Goal: Transaction & Acquisition: Subscribe to service/newsletter

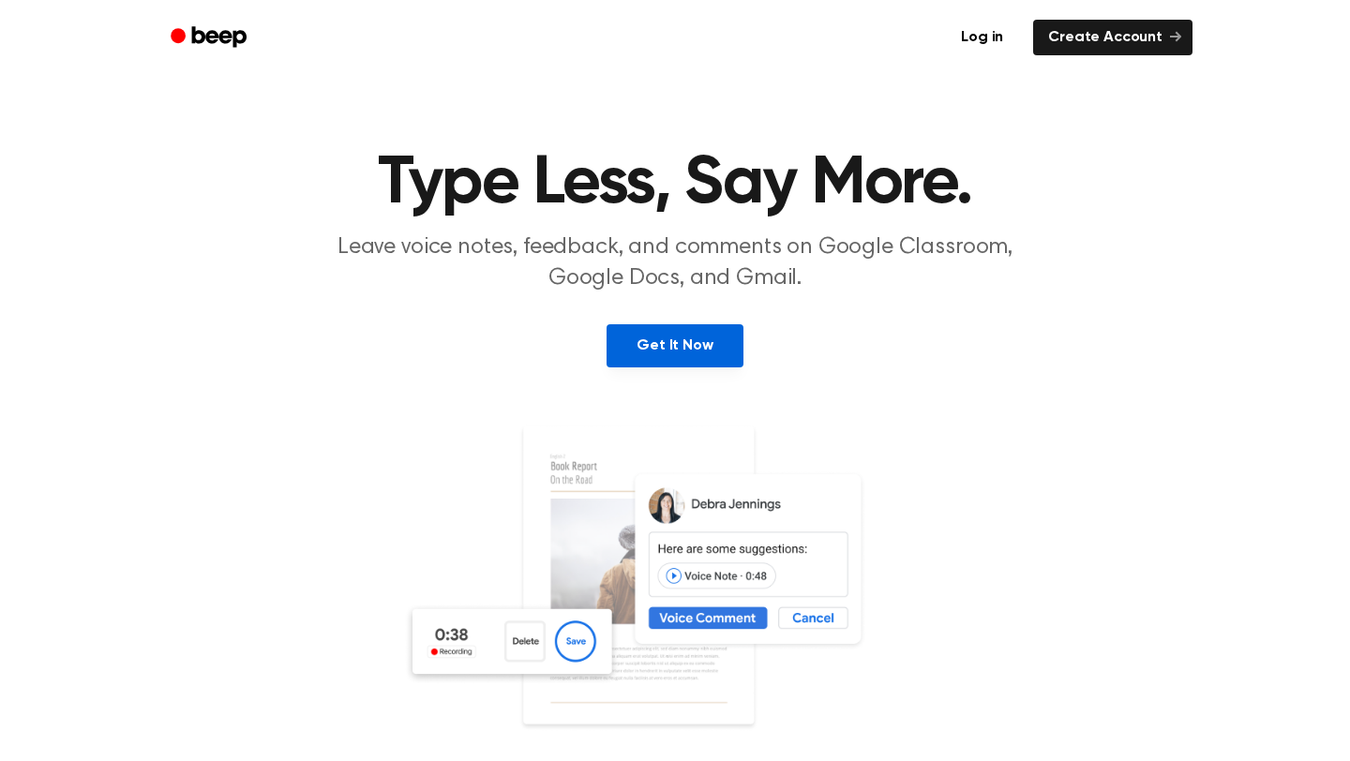
click at [689, 351] on link "Get It Now" at bounding box center [675, 345] width 136 height 43
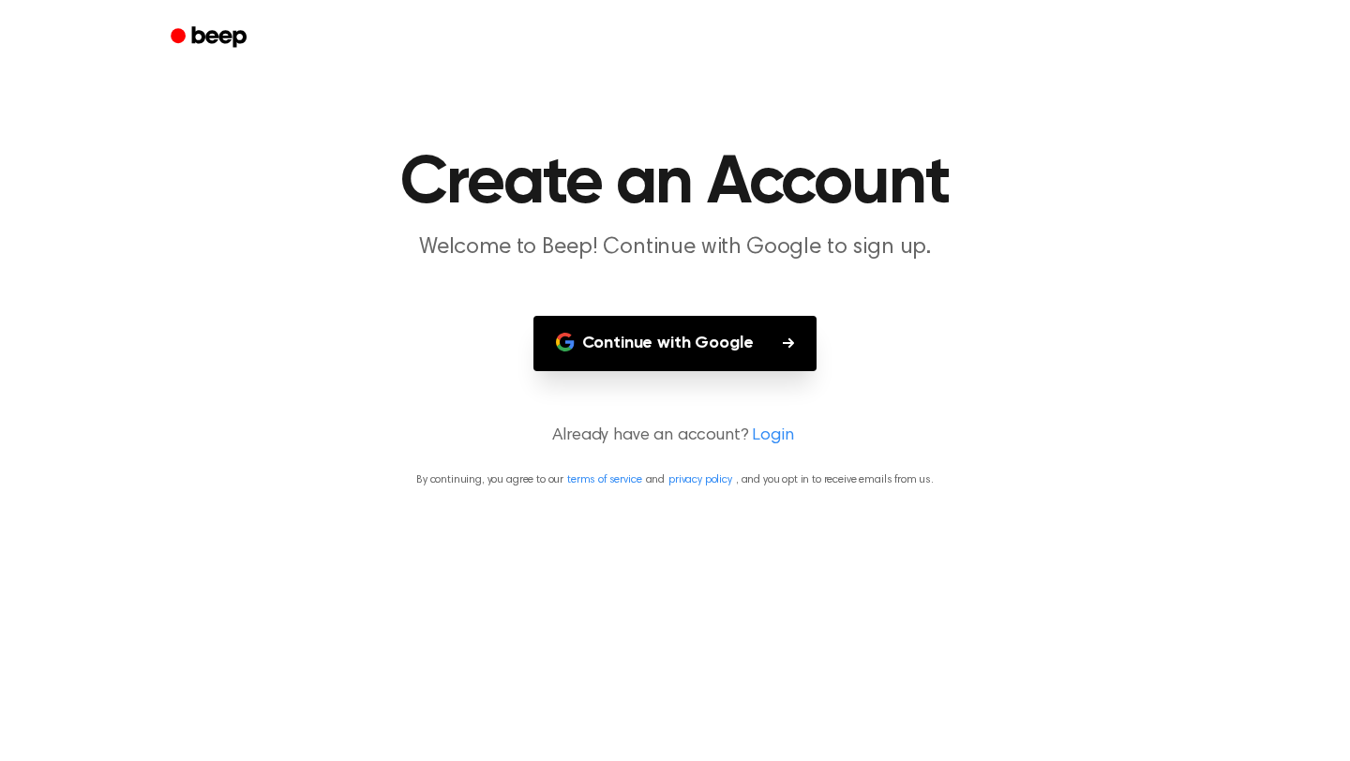
click at [689, 351] on button "Continue with Google" at bounding box center [675, 343] width 284 height 55
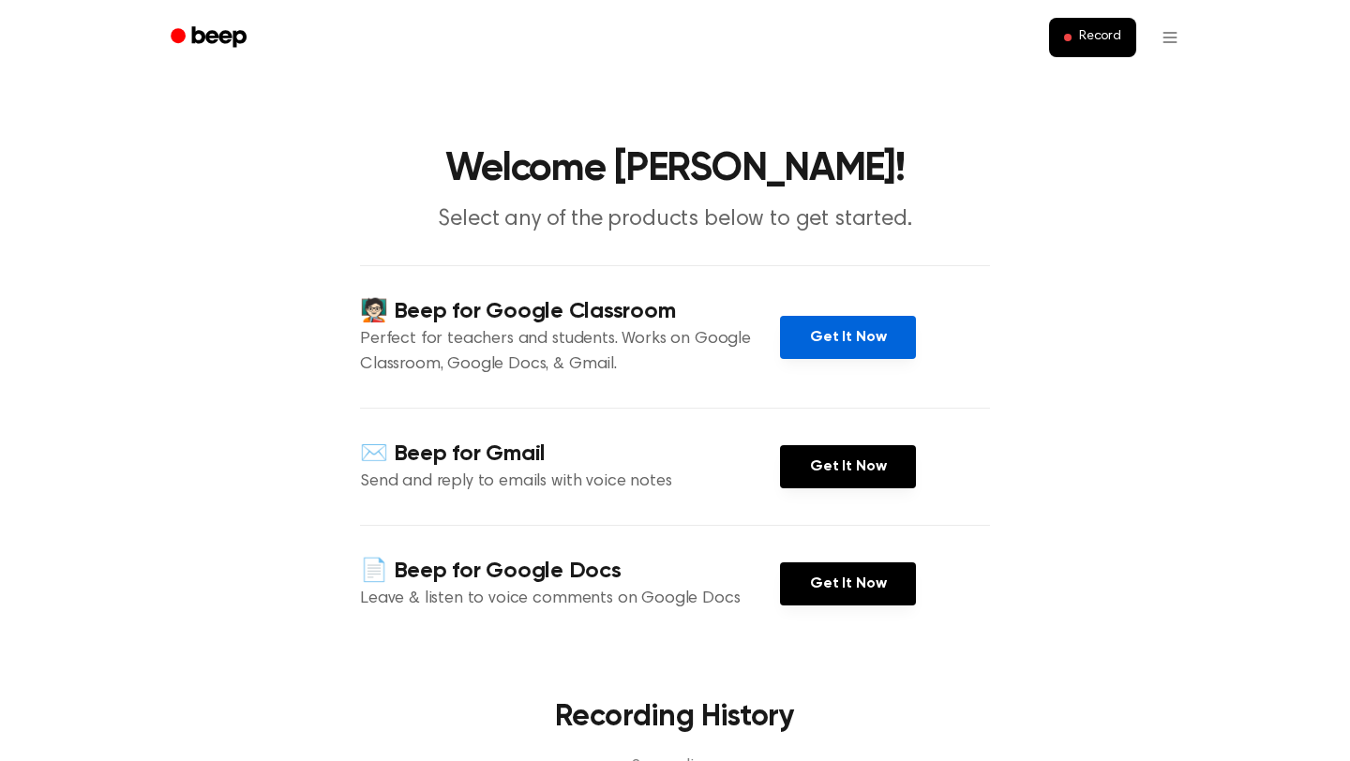
click at [840, 328] on link "Get It Now" at bounding box center [848, 337] width 136 height 43
